Goal: Task Accomplishment & Management: Use online tool/utility

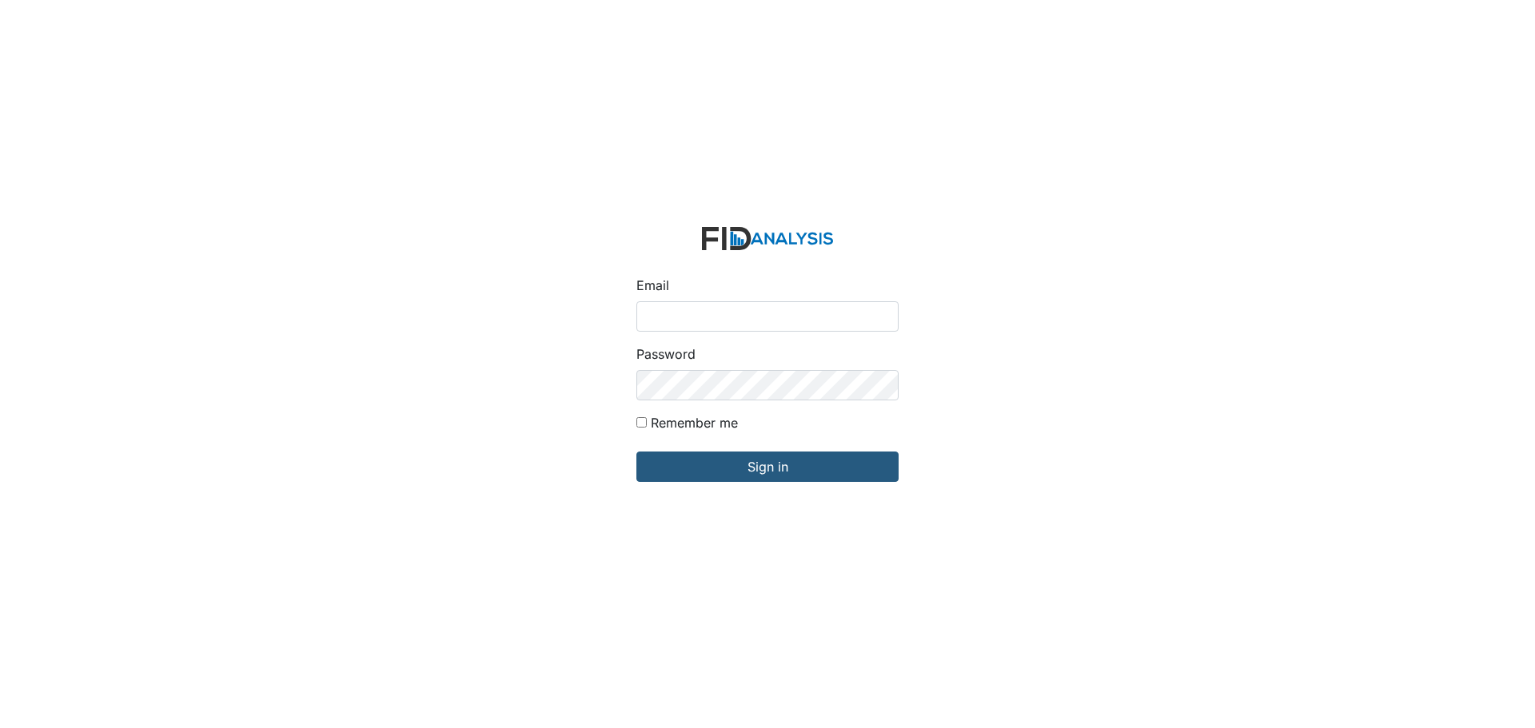
type input "[EMAIL_ADDRESS][DOMAIN_NAME]"
click at [637, 452] on input "Sign in" at bounding box center [768, 467] width 262 height 30
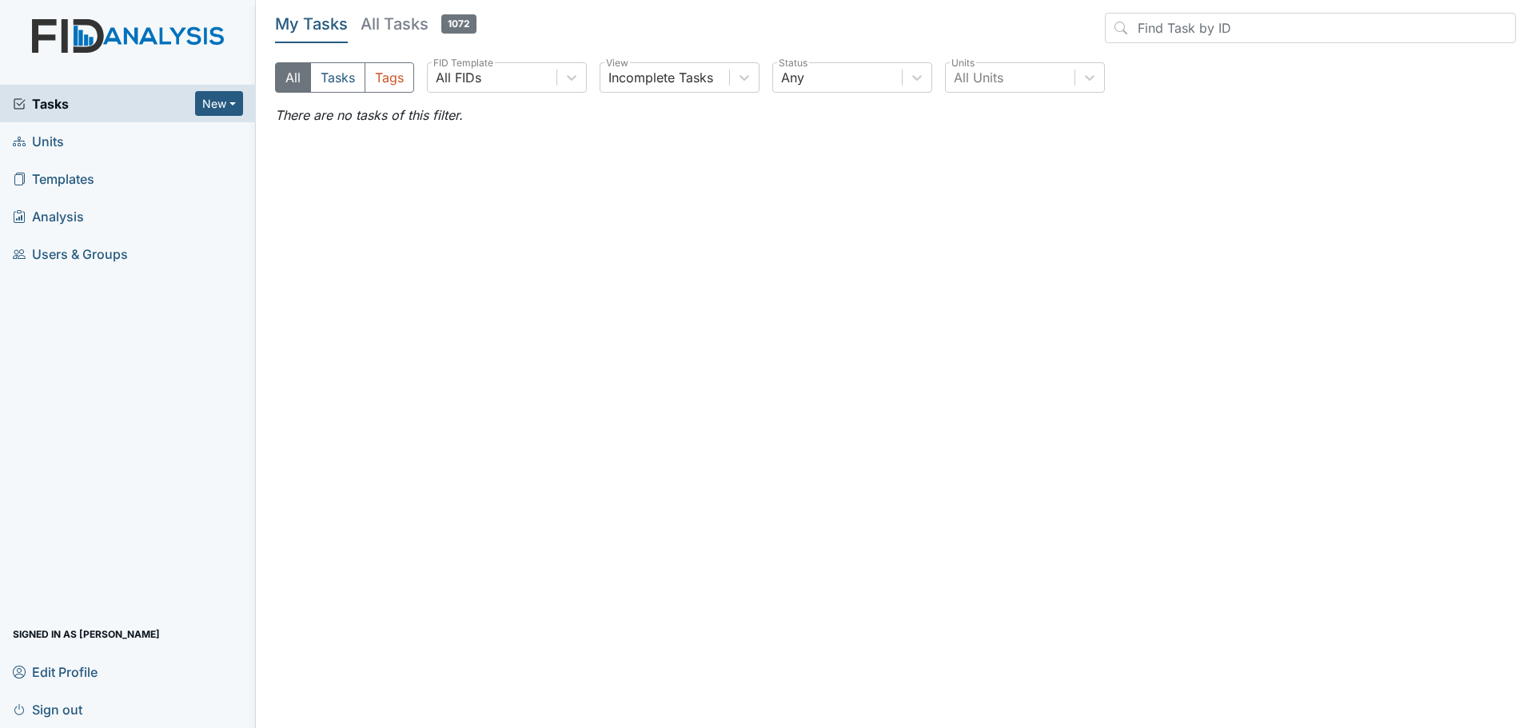
click at [46, 142] on span "Units" at bounding box center [38, 141] width 51 height 25
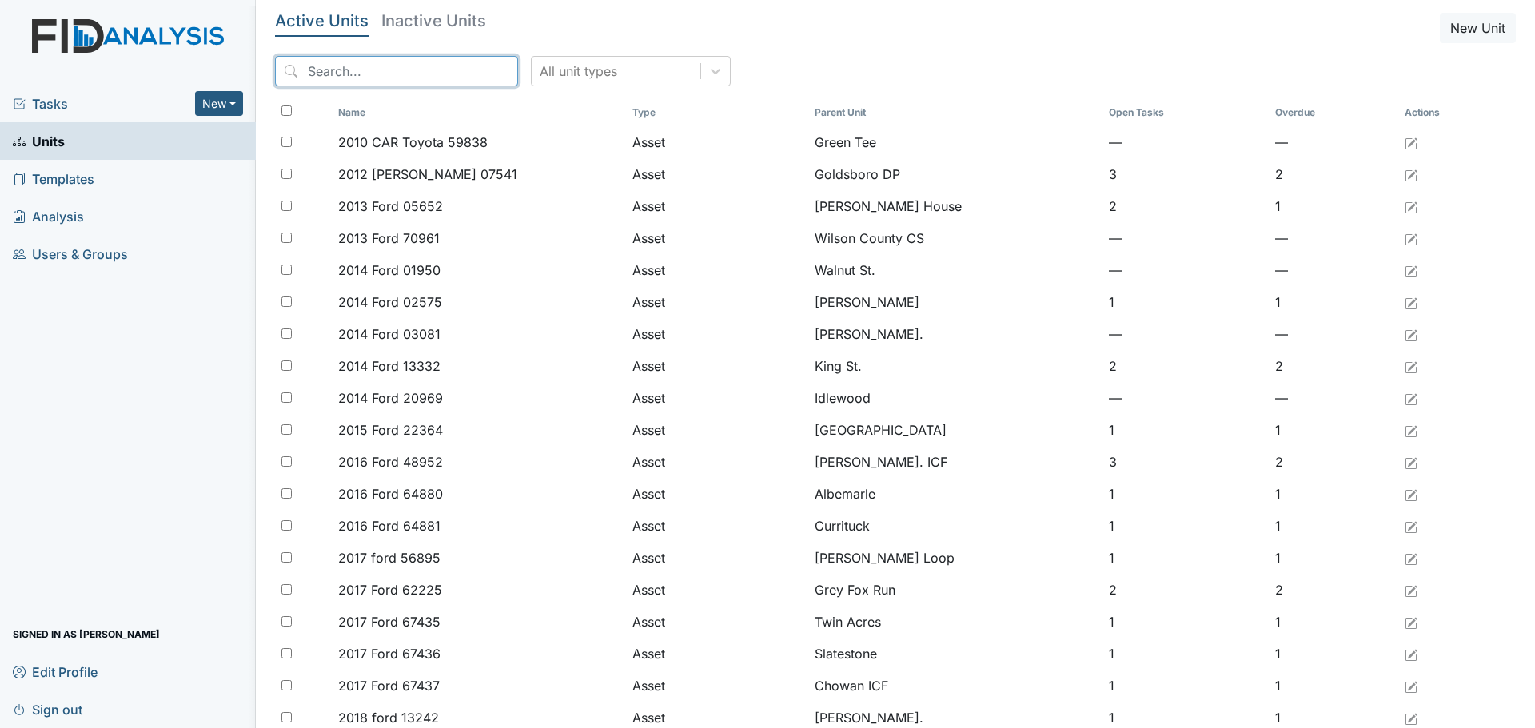
click at [366, 70] on input "search" at bounding box center [396, 71] width 243 height 30
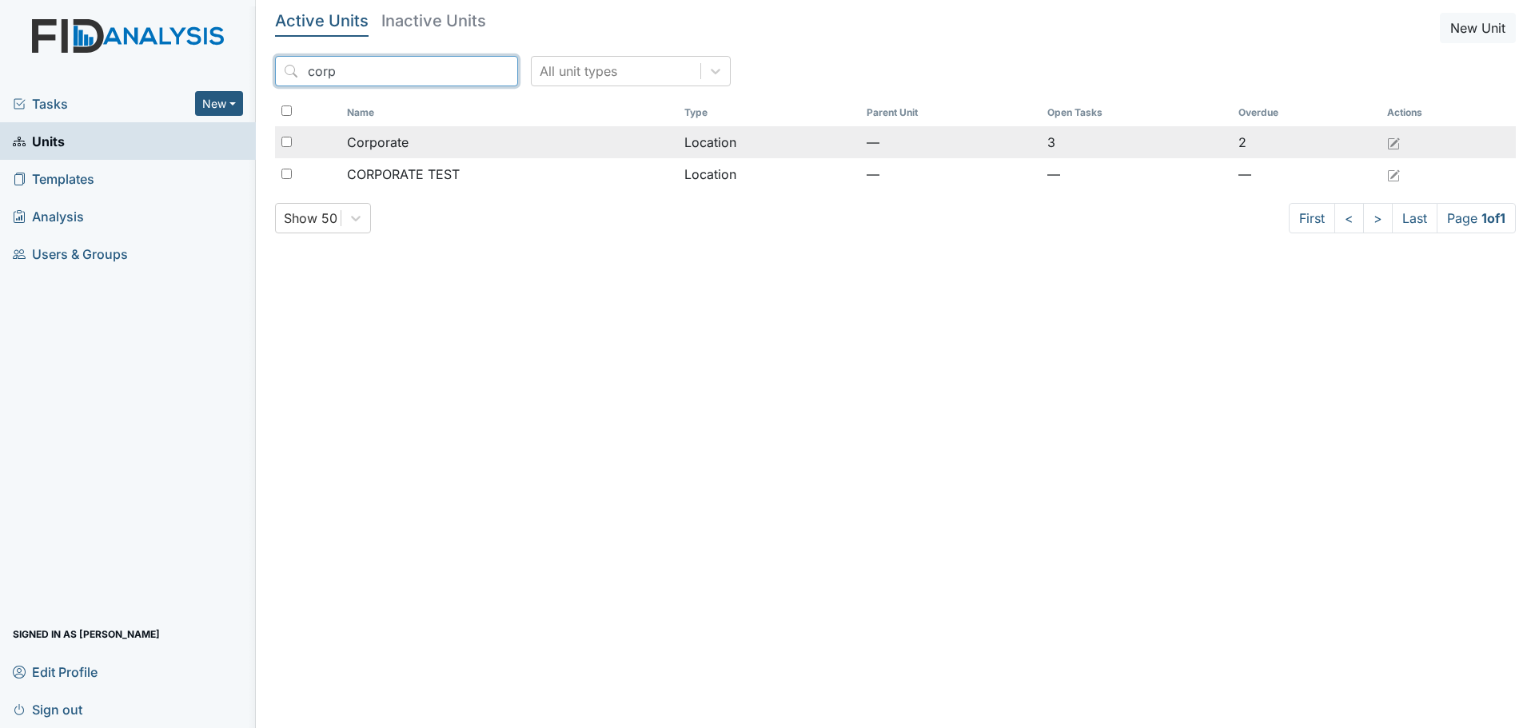
type input "corp"
click at [414, 142] on div "Corporate" at bounding box center [509, 142] width 325 height 19
click at [774, 146] on td "Location" at bounding box center [769, 142] width 182 height 32
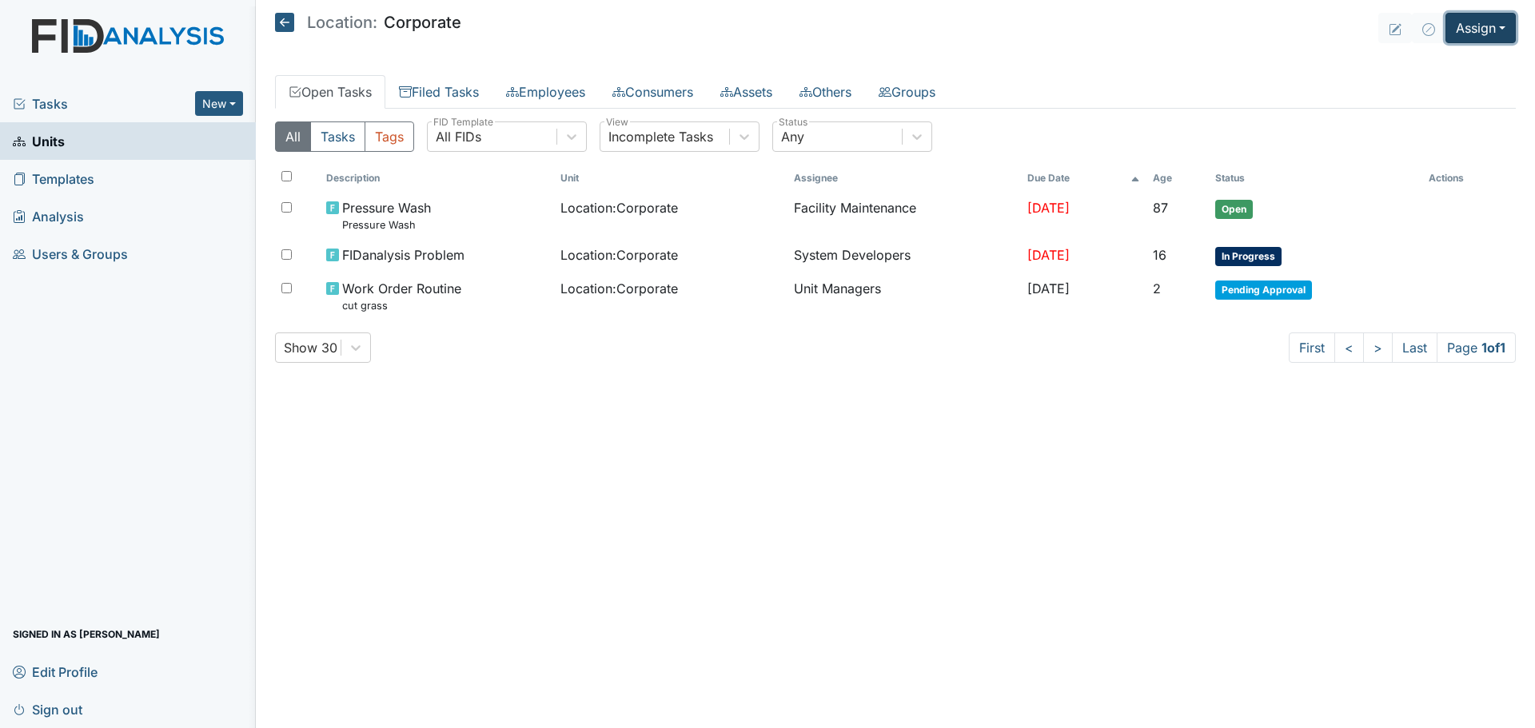
click at [1465, 33] on button "Assign" at bounding box center [1481, 28] width 70 height 30
click at [1446, 91] on link "Assign Inspection" at bounding box center [1443, 91] width 144 height 26
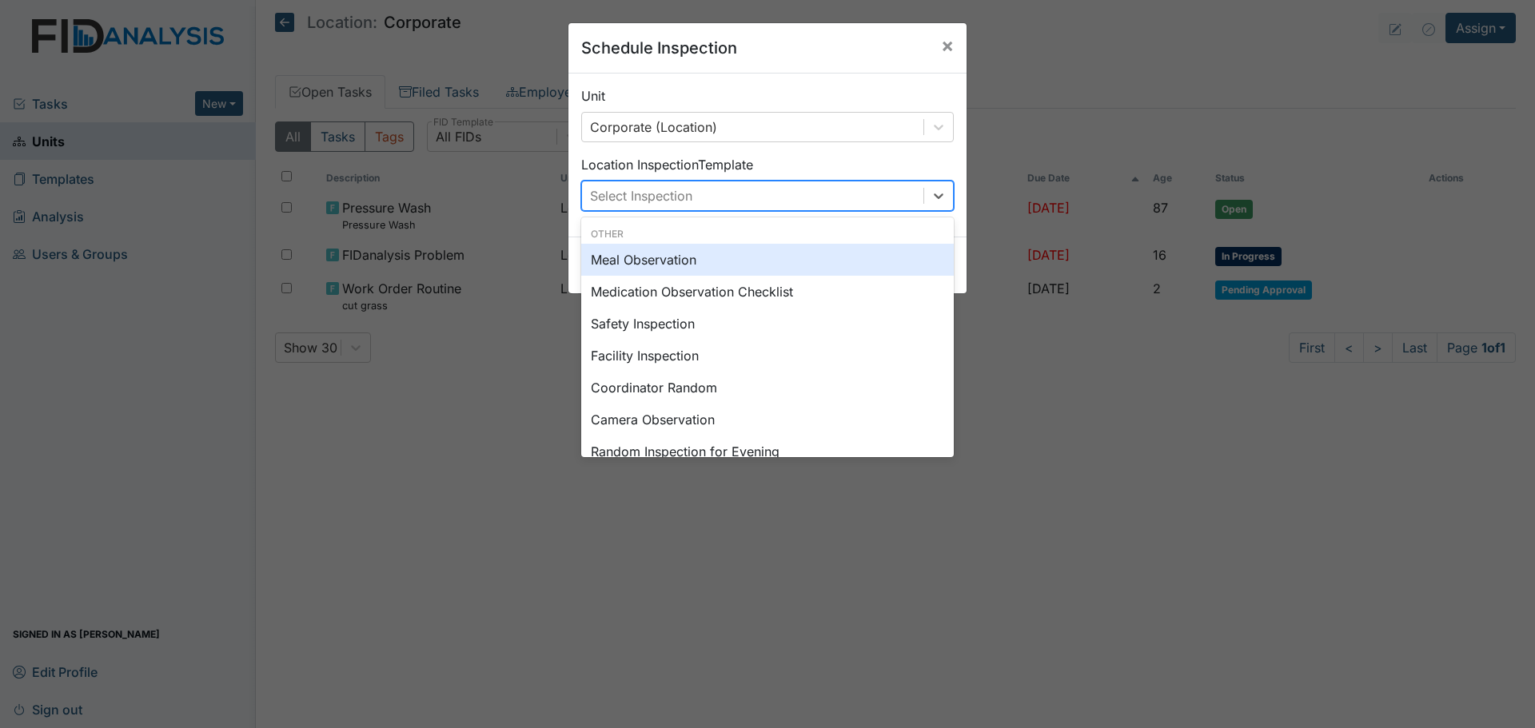
click at [862, 198] on div "Select Inspection" at bounding box center [752, 196] width 341 height 29
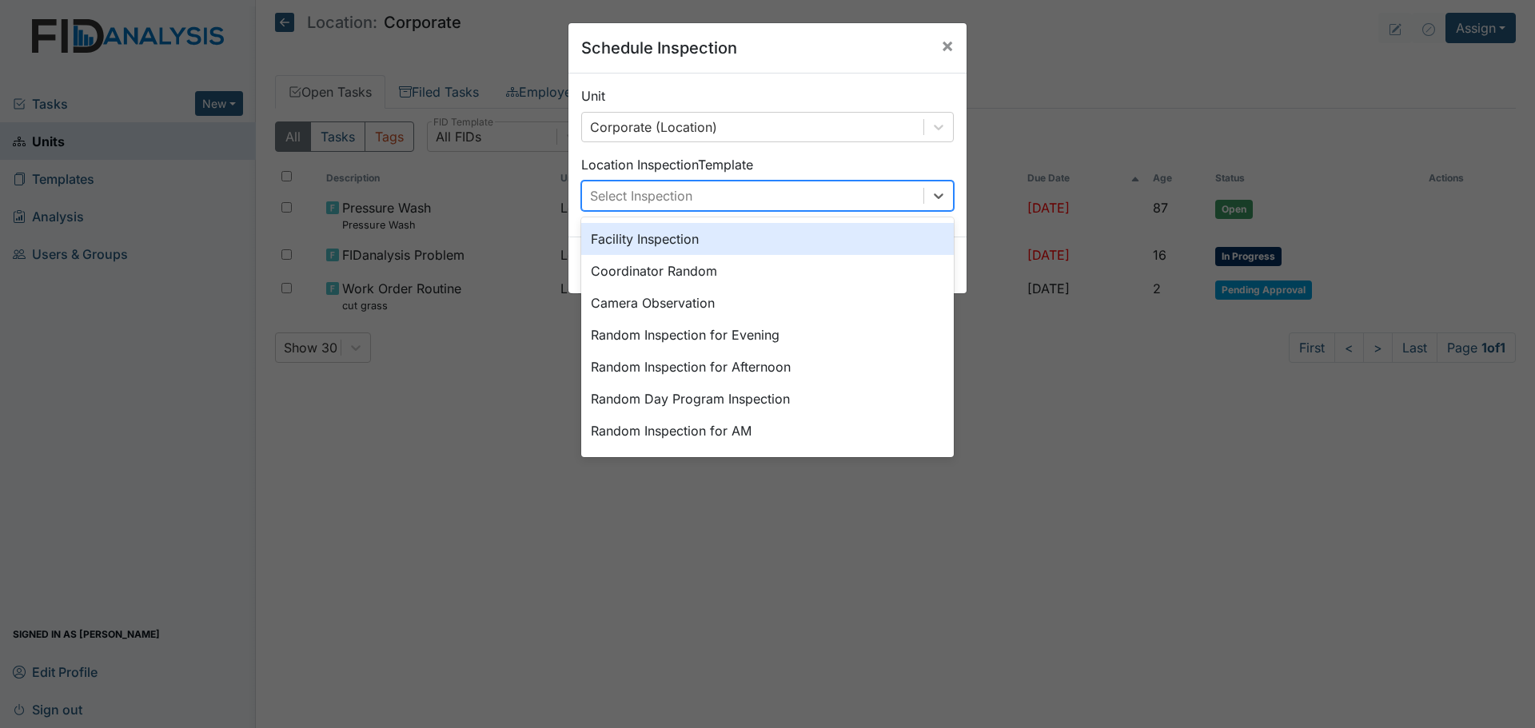
scroll to position [276, 0]
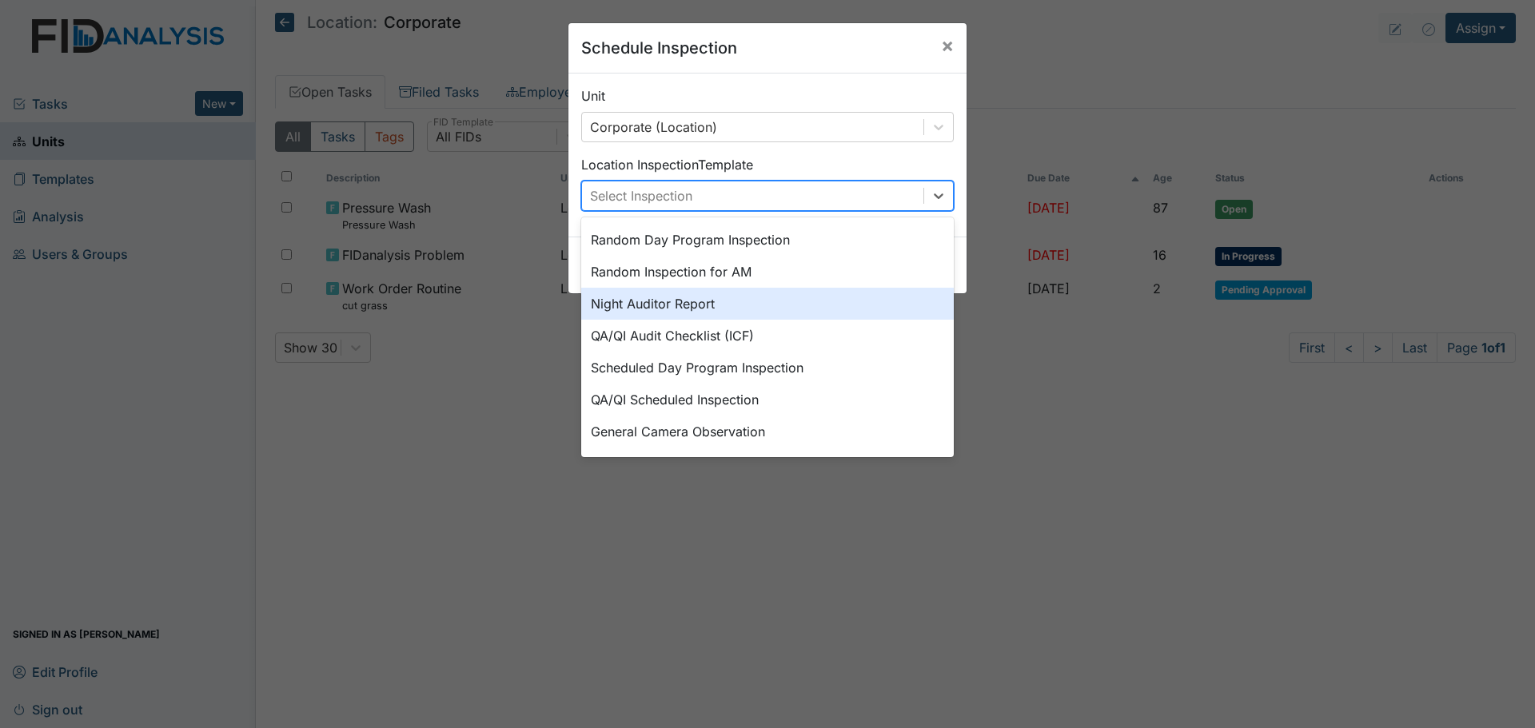
click at [792, 312] on div "Night Auditor Report" at bounding box center [767, 304] width 373 height 32
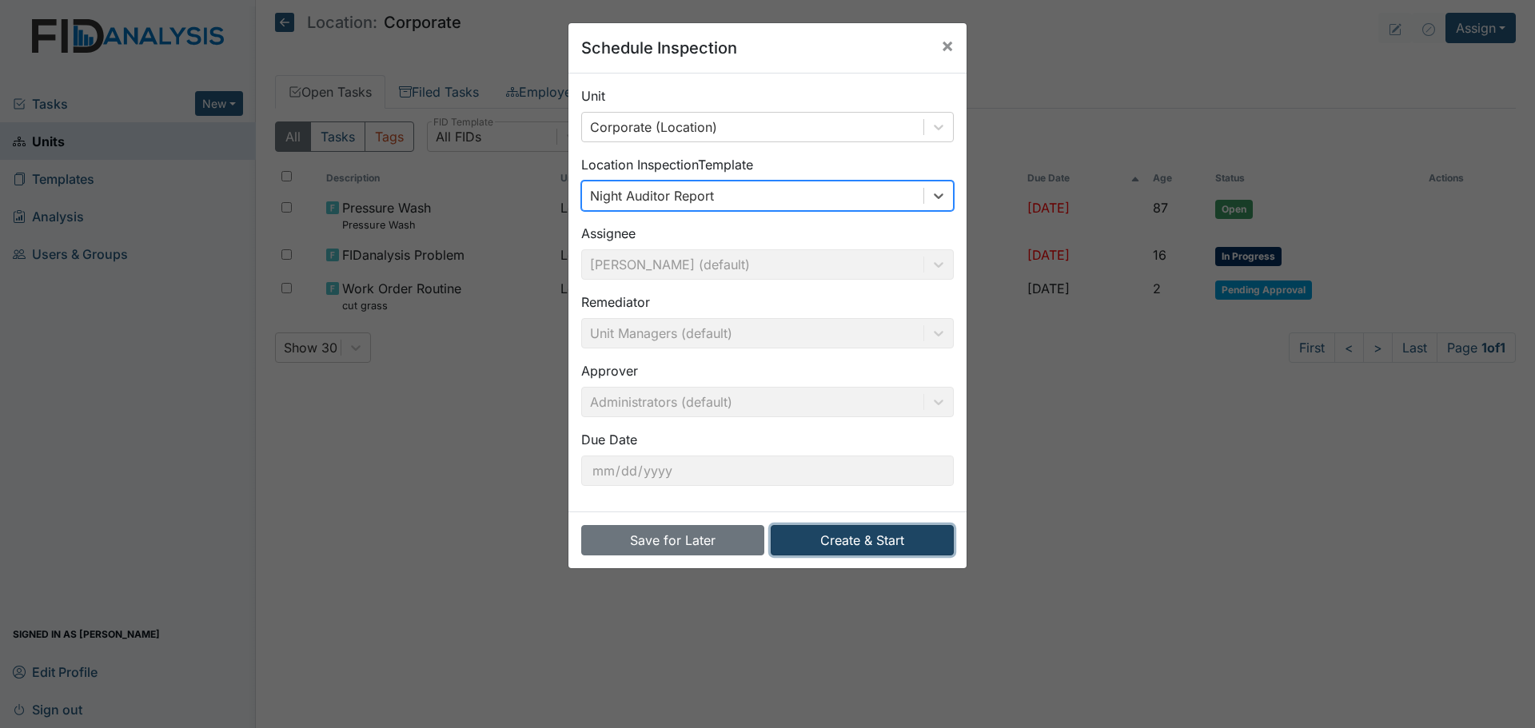
click at [841, 537] on button "Create & Start" at bounding box center [862, 540] width 183 height 30
